Goal: Navigation & Orientation: Find specific page/section

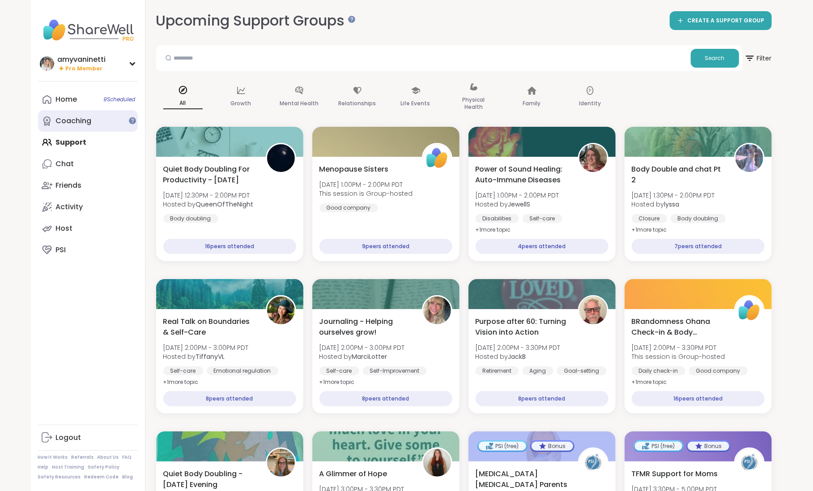
click at [81, 120] on div "Coaching" at bounding box center [74, 121] width 36 height 10
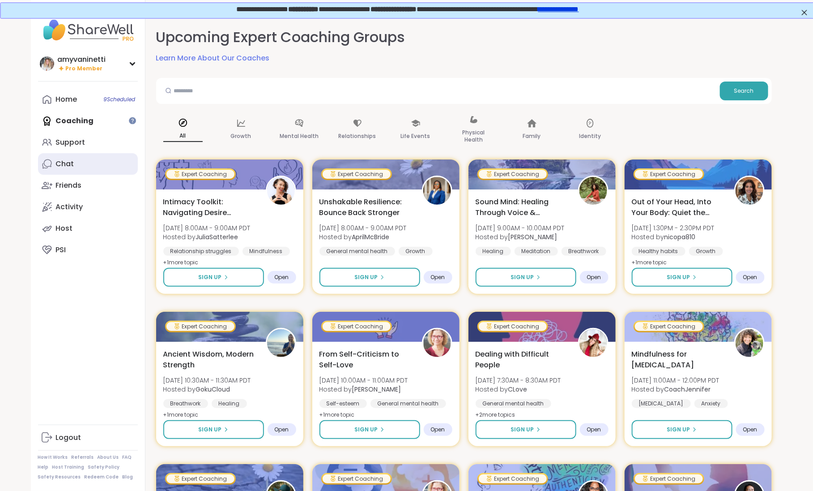
drag, startPoint x: 302, startPoint y: 7, endPoint x: 60, endPoint y: 164, distance: 288.4
click at [60, 164] on div "Chat" at bounding box center [65, 164] width 18 height 10
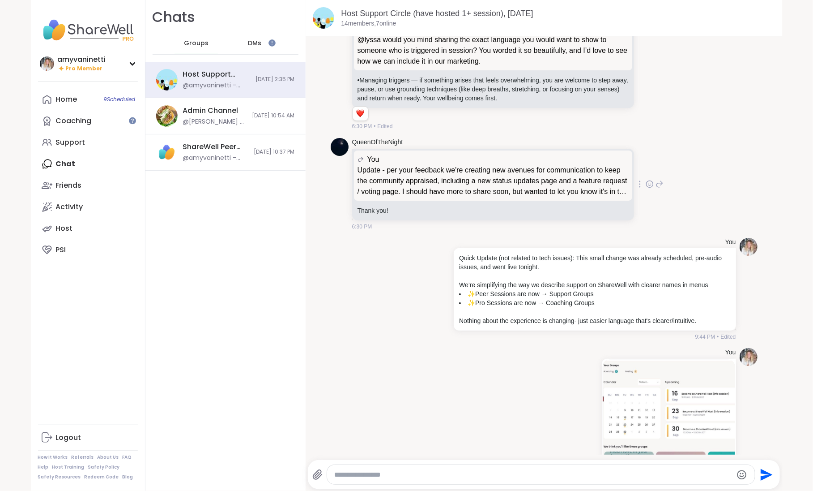
scroll to position [4886, 0]
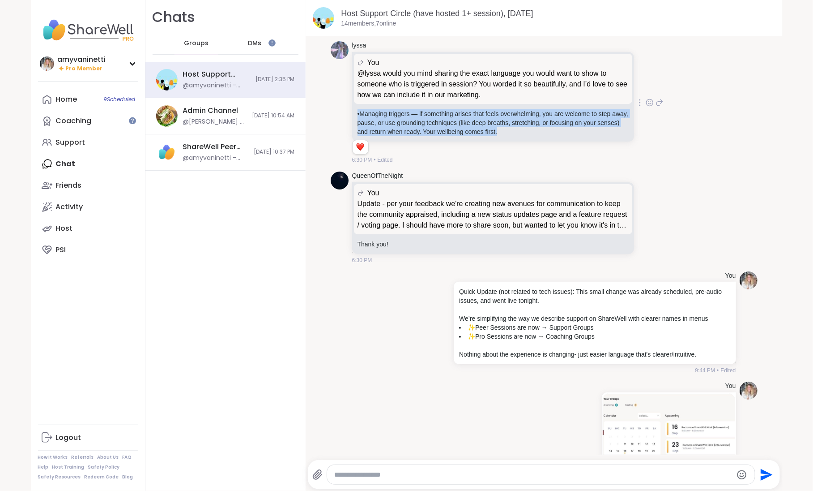
drag, startPoint x: 357, startPoint y: 133, endPoint x: 549, endPoint y: 149, distance: 192.7
click at [549, 136] on p "•Managing triggers — if something arises that feels overwhelming, you are welco…" at bounding box center [493, 122] width 271 height 27
copy p "•Managing triggers — if something arises that feels overwhelming, you are welco…"
click at [69, 230] on div "Host" at bounding box center [64, 228] width 17 height 10
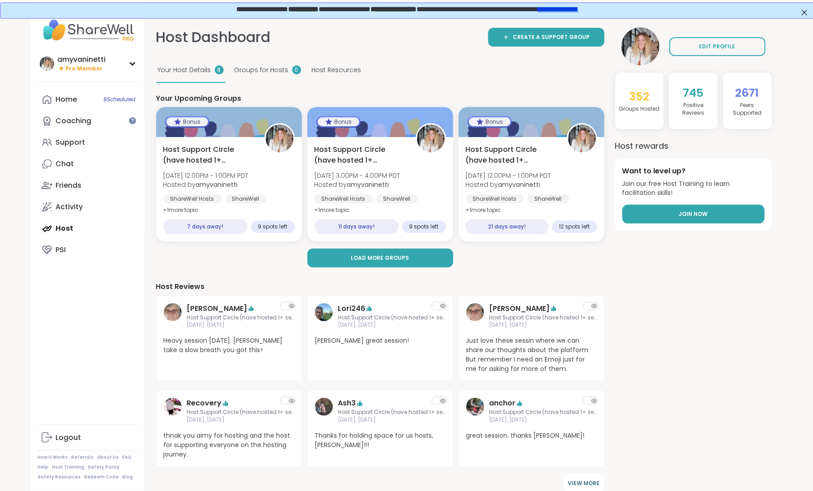
click at [713, 211] on link "Join Now" at bounding box center [694, 214] width 142 height 19
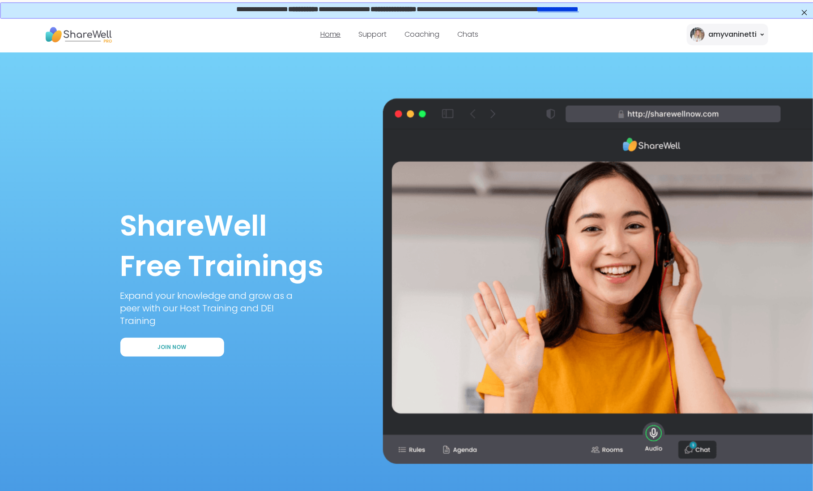
click at [329, 35] on link "Home" at bounding box center [330, 34] width 21 height 10
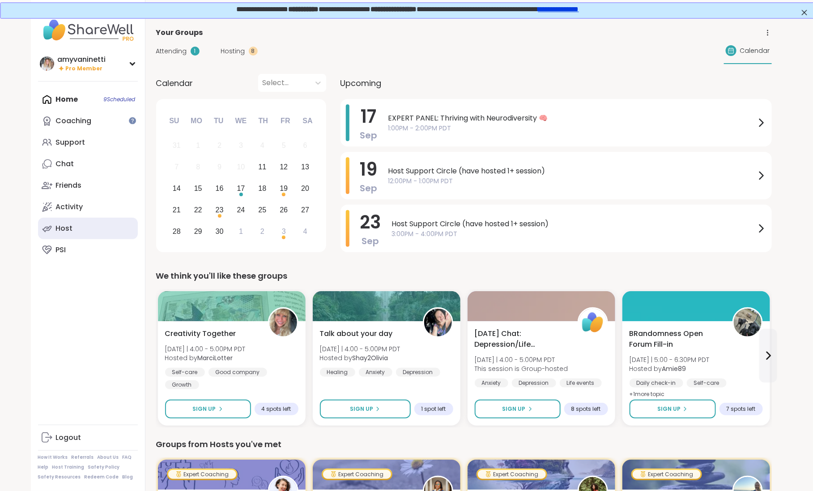
click at [68, 228] on div "Host" at bounding box center [64, 228] width 17 height 10
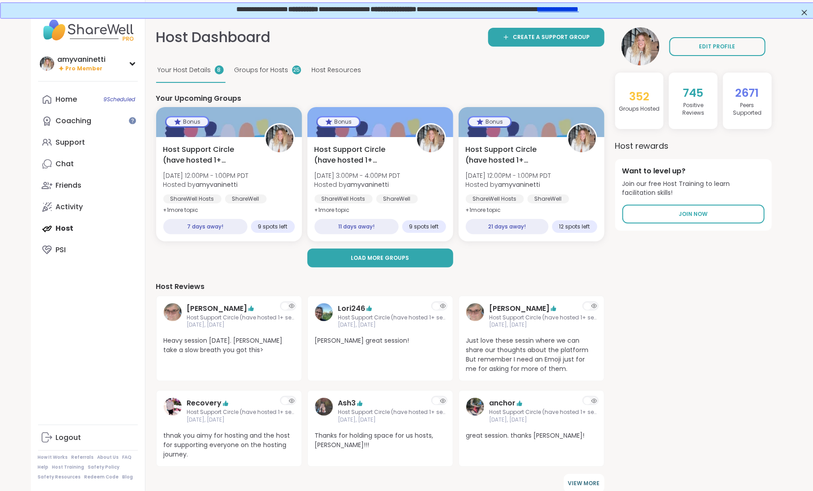
click at [334, 70] on span "Host Resources" at bounding box center [337, 69] width 50 height 9
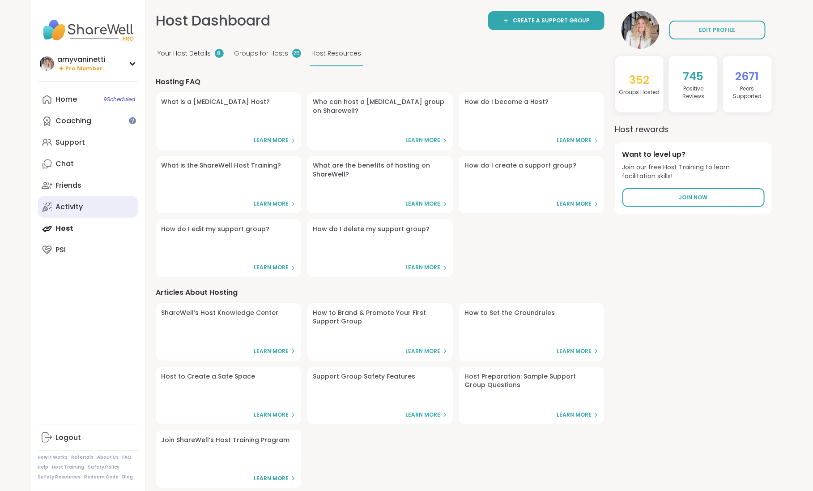
click at [69, 207] on div "Activity" at bounding box center [69, 207] width 27 height 10
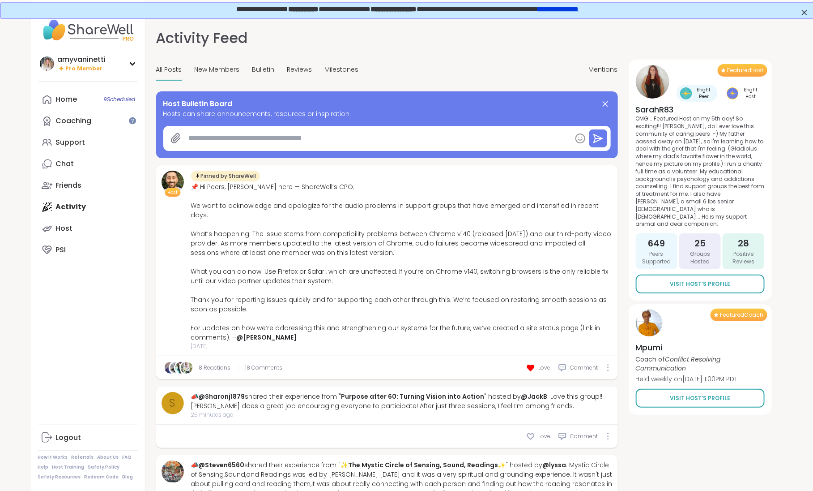
type textarea "*"
click at [260, 363] on span "18 Comments" at bounding box center [264, 367] width 37 height 8
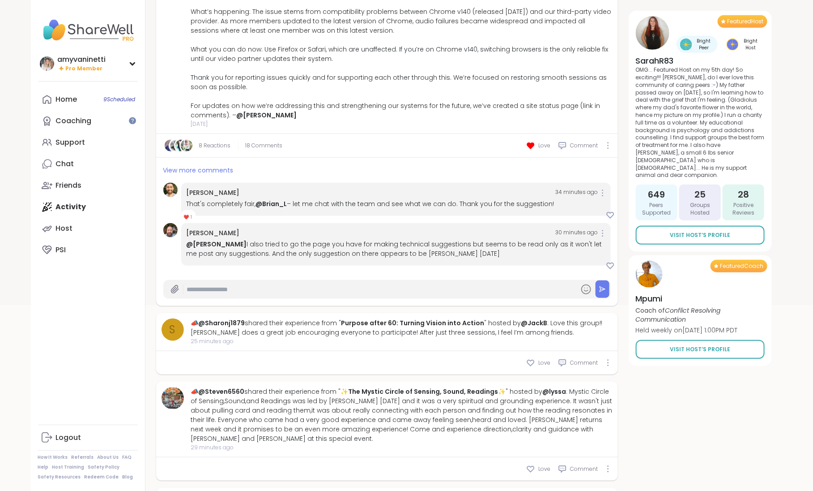
scroll to position [220, 0]
click at [186, 167] on span "View more comments" at bounding box center [198, 171] width 70 height 9
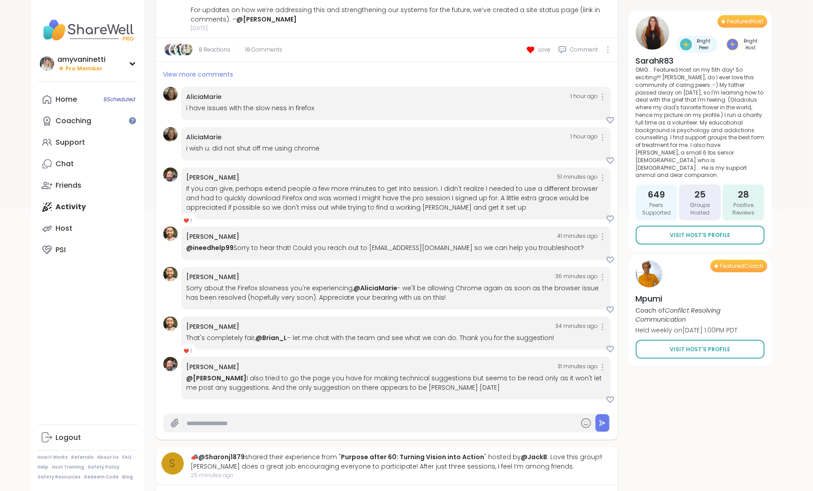
scroll to position [320, 0]
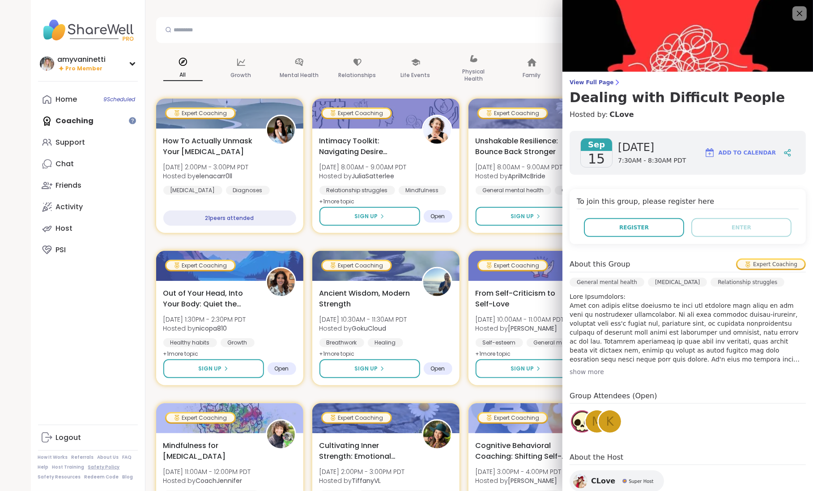
click at [105, 467] on link "Safety Policy" at bounding box center [104, 467] width 32 height 6
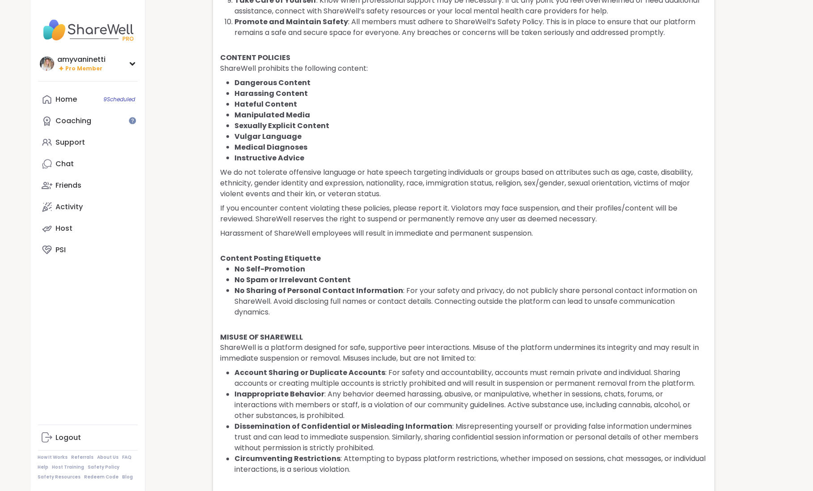
scroll to position [412, 0]
